Goal: Information Seeking & Learning: Check status

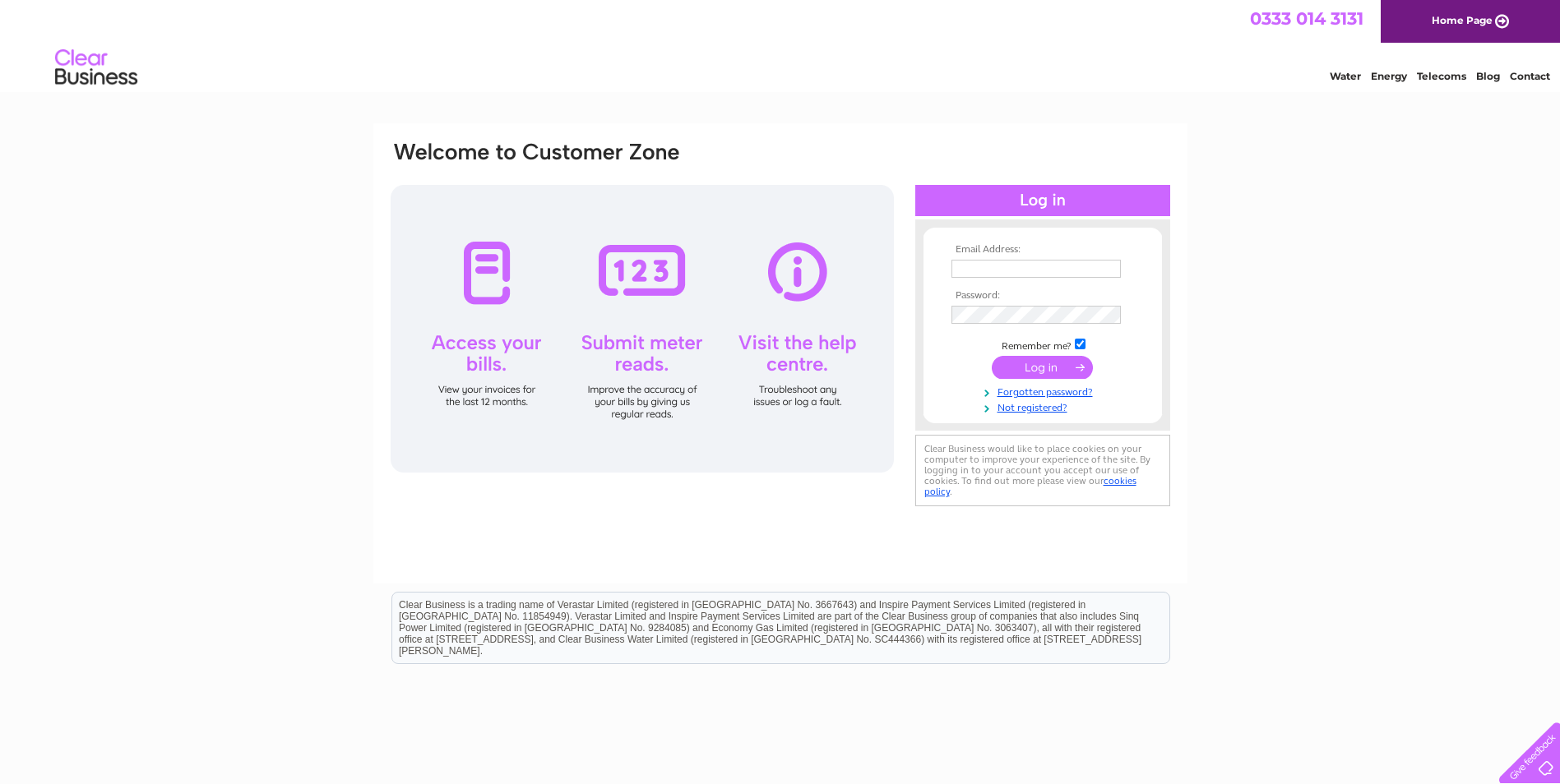
type input "Beldenn@hotmail.co.uk"
click at [1039, 365] on input "submit" at bounding box center [1043, 367] width 101 height 23
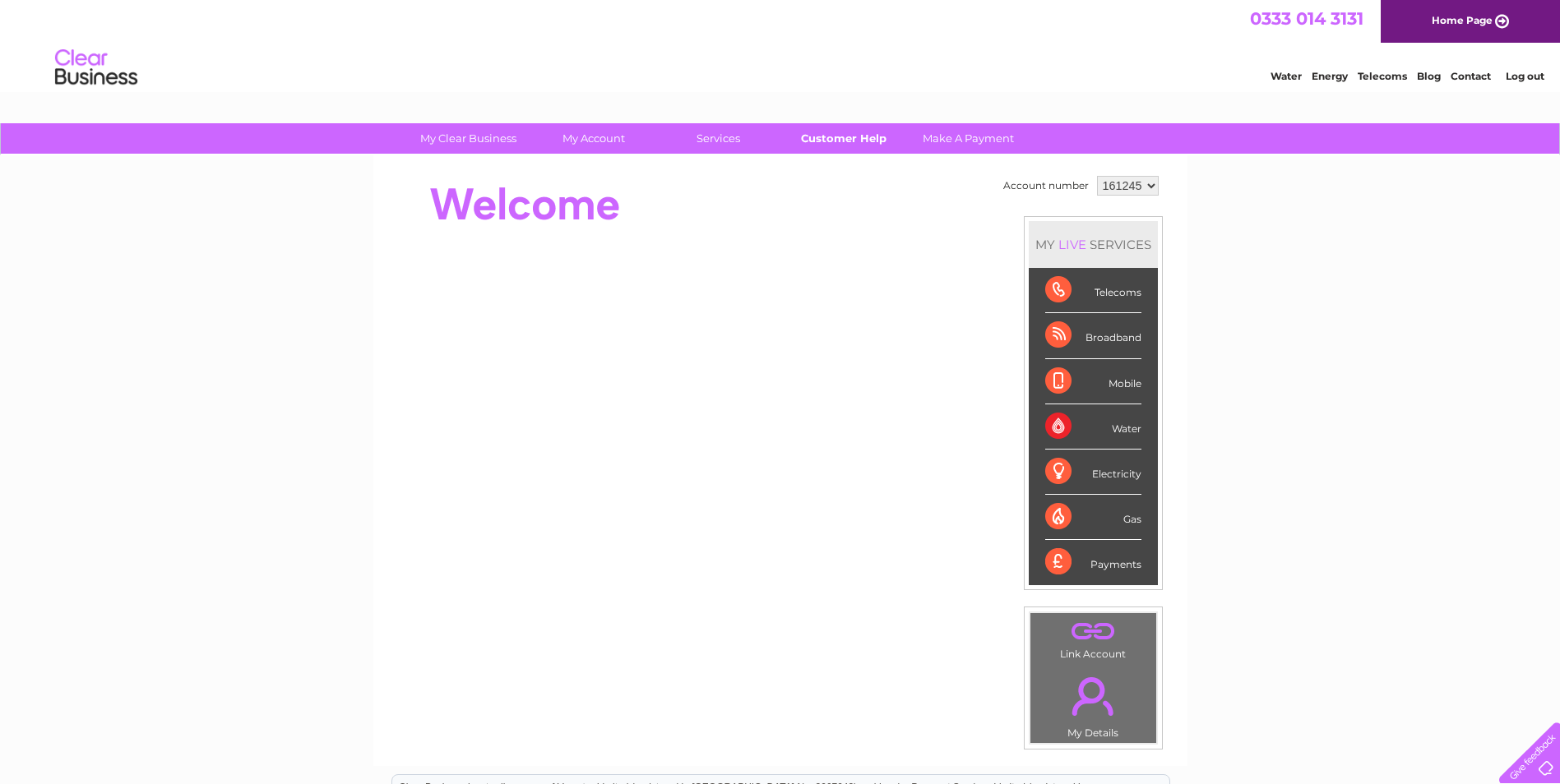
click at [851, 138] on link "Customer Help" at bounding box center [843, 138] width 136 height 31
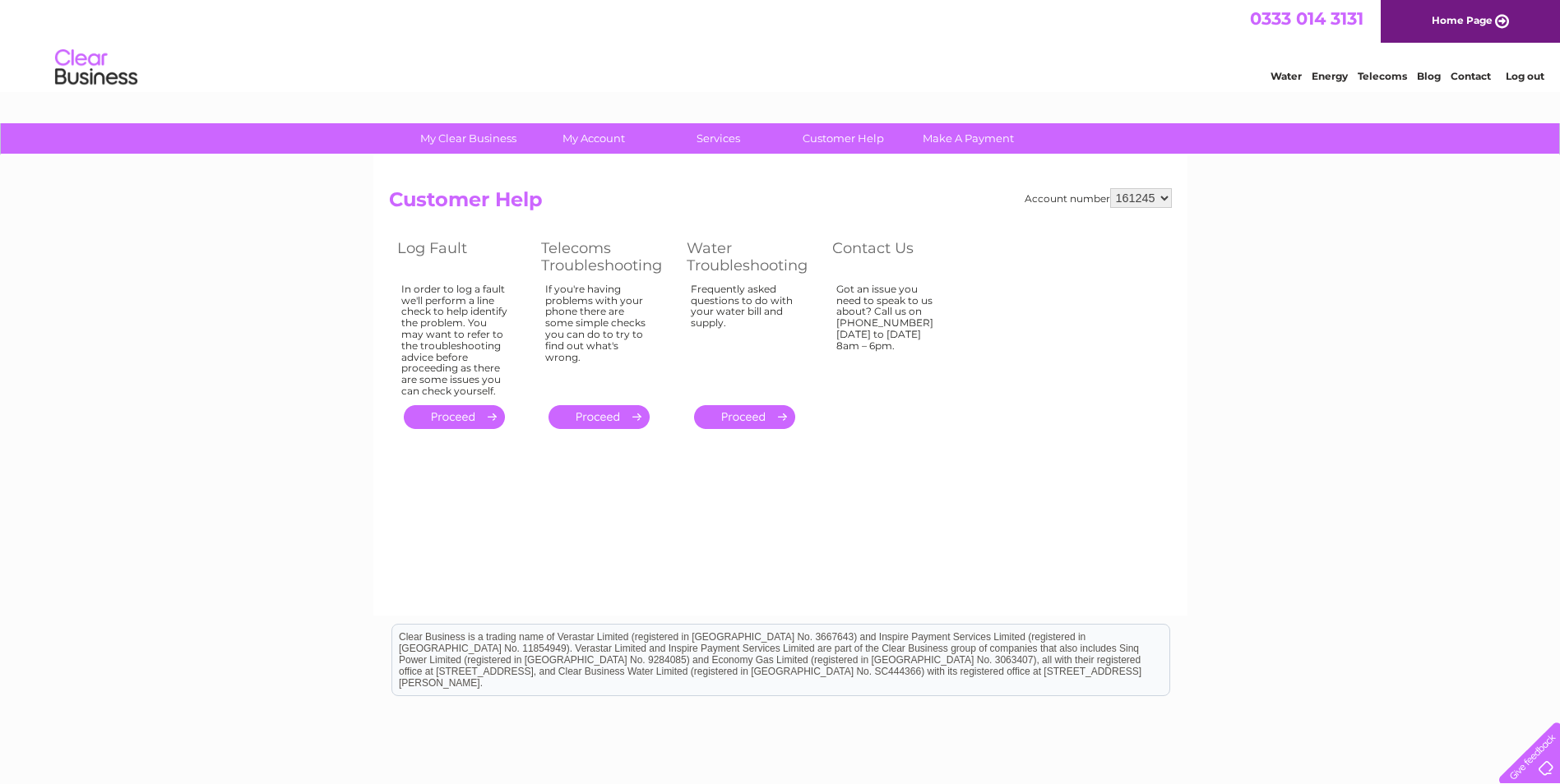
click at [463, 418] on link "." at bounding box center [455, 417] width 101 height 24
click at [471, 418] on link "." at bounding box center [455, 417] width 101 height 24
